Goal: Communication & Community: Answer question/provide support

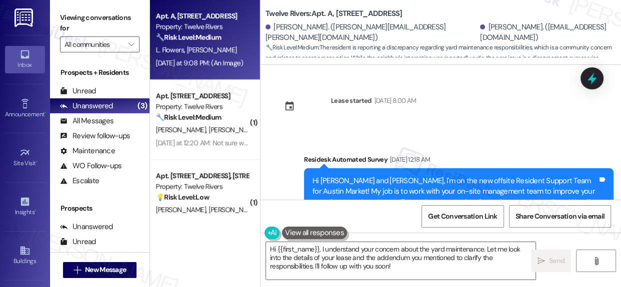
scroll to position [5845, 0]
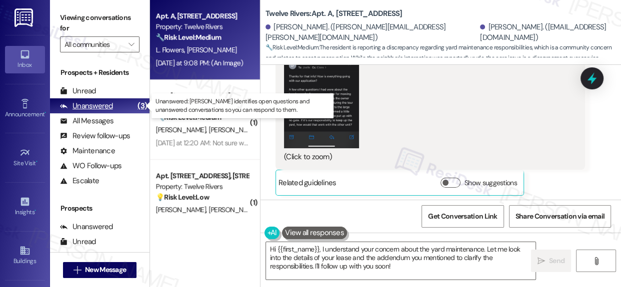
click at [109, 104] on div "Unanswered" at bounding box center [86, 106] width 53 height 10
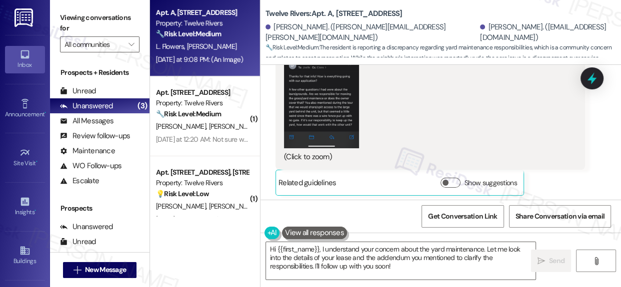
scroll to position [0, 0]
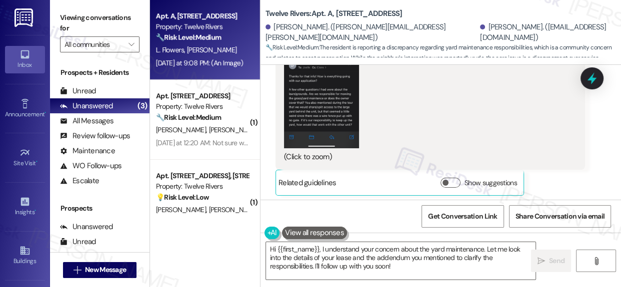
click at [220, 26] on div "Property: Twelve Rivers" at bounding box center [202, 26] width 92 height 10
click at [199, 29] on div "Property: Twelve Rivers" at bounding box center [202, 26] width 92 height 10
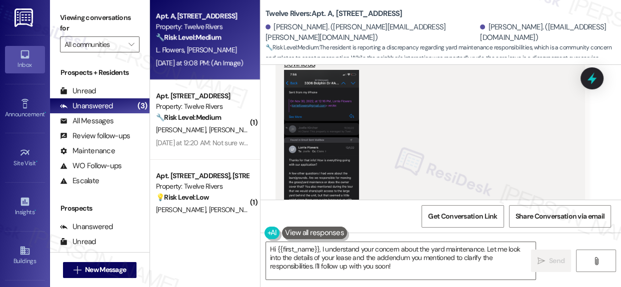
scroll to position [5709, 0]
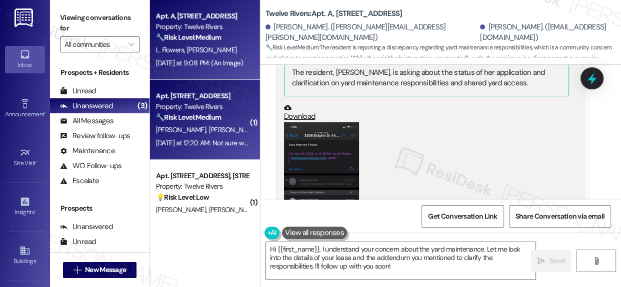
click at [200, 105] on div "Property: Twelve Rivers" at bounding box center [202, 106] width 92 height 10
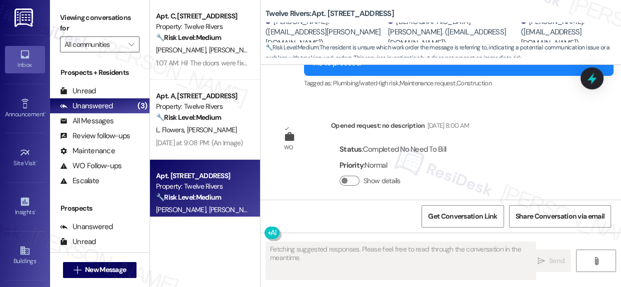
scroll to position [2509, 0]
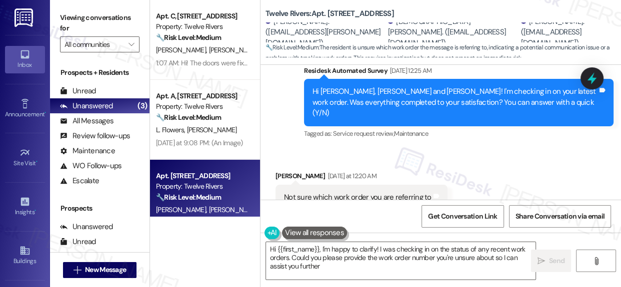
type textarea "Hi {{first_name}}, I'm happy to clarify! I was checking in on the status of any…"
click at [532, 169] on div "Received via SMS [PERSON_NAME] [DATE] at 12:20 AM Not sure which work order you…" at bounding box center [440, 190] width 360 height 84
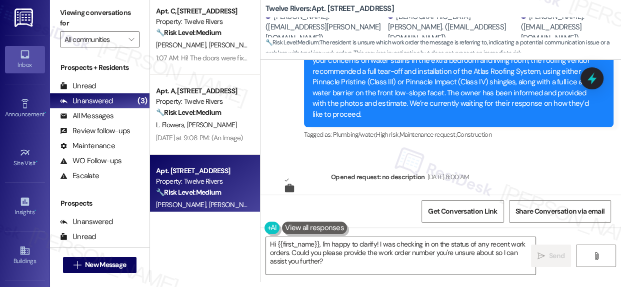
scroll to position [2314, 0]
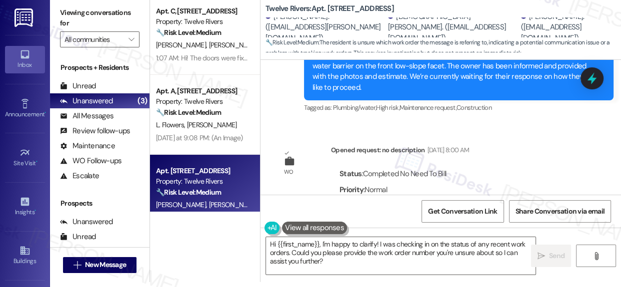
click at [291, 157] on icon at bounding box center [288, 161] width 9 height 8
click at [353, 200] on button "Show details" at bounding box center [349, 205] width 20 height 10
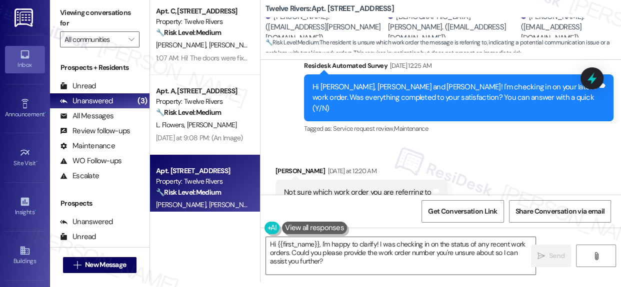
scroll to position [2496, 0]
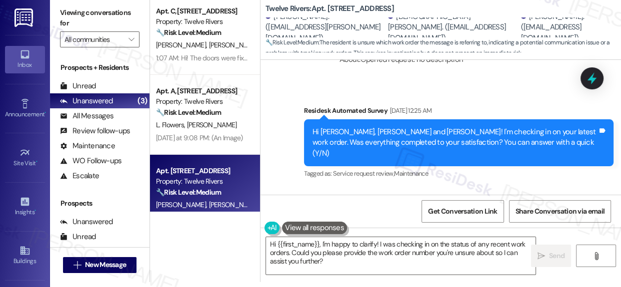
click at [334, 5] on b "Twelve Rivers: Apt. [STREET_ADDRESS]" at bounding box center [329, 8] width 128 height 10
copy b "4815"
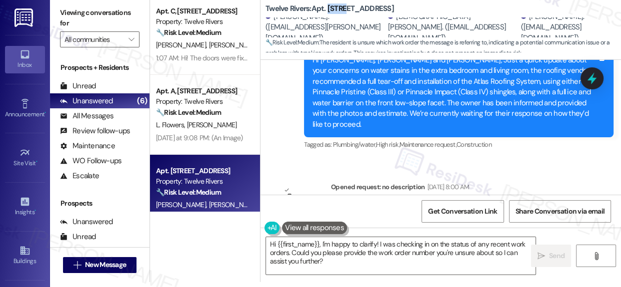
scroll to position [2190, 0]
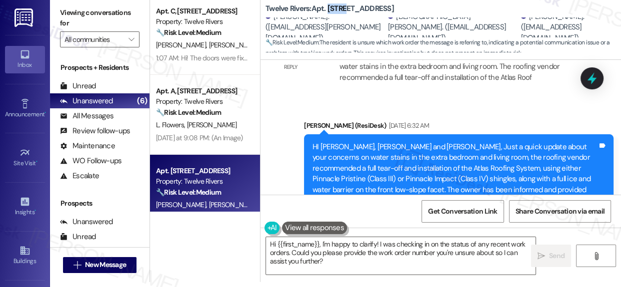
click at [613, 172] on div "Sent via SMS [PERSON_NAME] (ResiDesk) [DATE] 6:32 AM HI [PERSON_NAME], [PERSON_…" at bounding box center [458, 179] width 324 height 133
click at [615, 171] on div "WO Lease started [DATE] 8:00 AM Show details Survey, sent via SMS Residesk Auto…" at bounding box center [440, 127] width 360 height 135
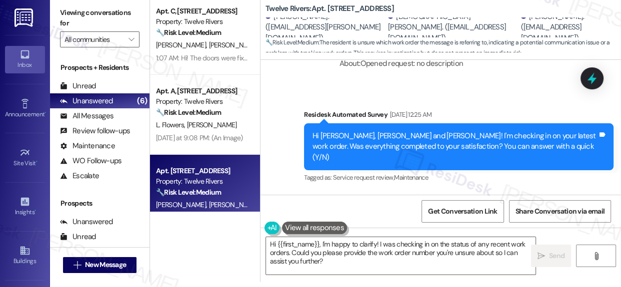
scroll to position [2496, 0]
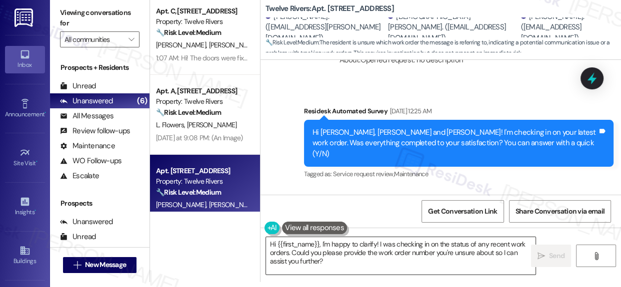
click at [375, 263] on textarea "Hi {{first_name}}, I'm happy to clarify! I was checking in on the status of any…" at bounding box center [400, 255] width 269 height 37
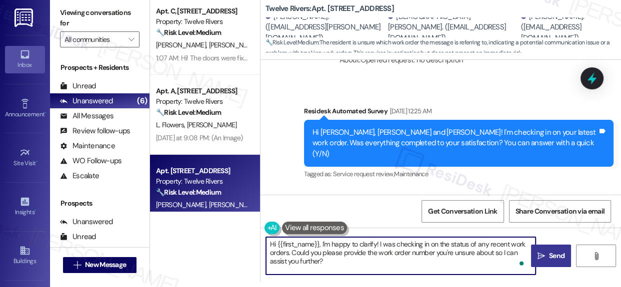
click at [551, 257] on span "Send" at bounding box center [556, 256] width 15 height 10
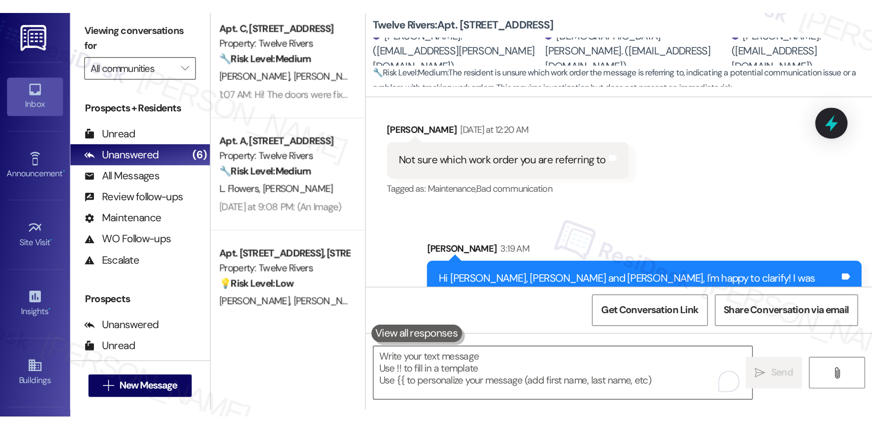
scroll to position [2632, 0]
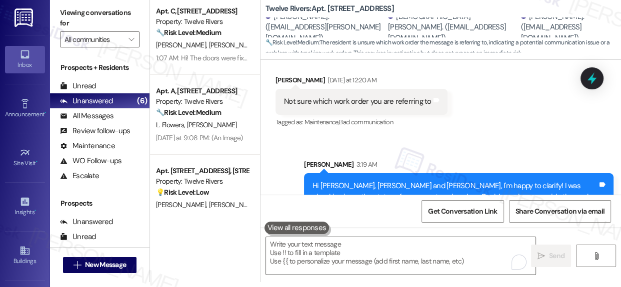
click at [285, 21] on div "[PERSON_NAME]. ([EMAIL_ADDRESS][PERSON_NAME][DOMAIN_NAME])" at bounding box center [325, 27] width 120 height 32
drag, startPoint x: 285, startPoint y: 21, endPoint x: 322, endPoint y: 18, distance: 37.2
click at [322, 18] on div "[PERSON_NAME]. ([EMAIL_ADDRESS][PERSON_NAME][DOMAIN_NAME])" at bounding box center [325, 27] width 120 height 32
click at [332, 20] on div "[PERSON_NAME]. ([EMAIL_ADDRESS][PERSON_NAME][DOMAIN_NAME])" at bounding box center [325, 27] width 120 height 32
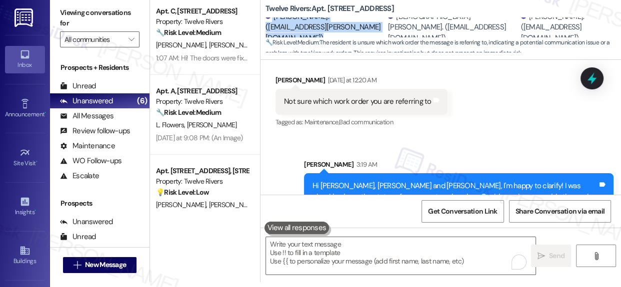
click at [338, 20] on div "[PERSON_NAME]. ([EMAIL_ADDRESS][PERSON_NAME][DOMAIN_NAME])" at bounding box center [325, 27] width 120 height 32
drag, startPoint x: 337, startPoint y: 20, endPoint x: 267, endPoint y: 15, distance: 69.6
click at [267, 15] on div "Twelve Rivers: Apt. [STREET_ADDRESS], [STREET_ADDRESS] Remster. ([EMAIL_ADDRESS…" at bounding box center [442, 25] width 355 height 55
copy div "[PERSON_NAME]."
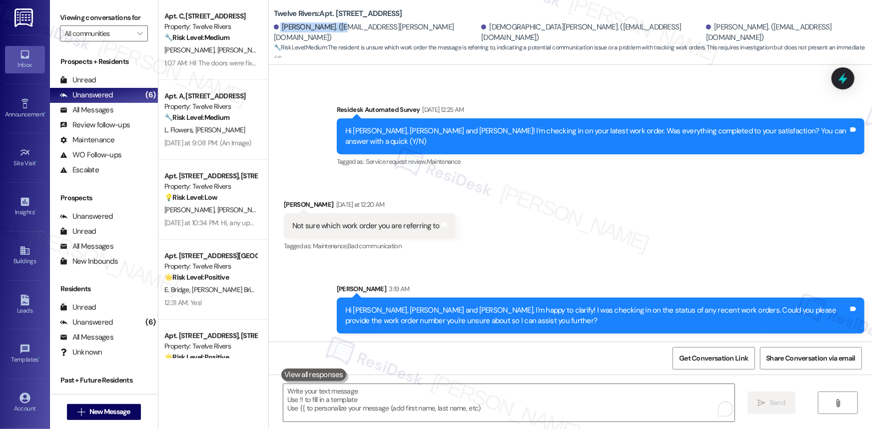
scroll to position [0, 0]
